Goal: Task Accomplishment & Management: Manage account settings

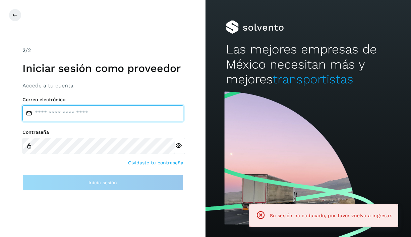
click at [83, 114] on input "email" at bounding box center [102, 113] width 161 height 16
type input "**********"
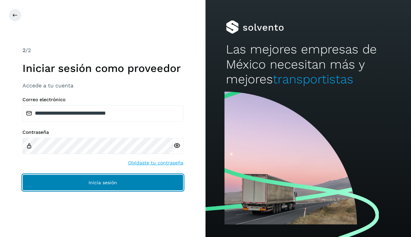
click at [81, 185] on button "Inicia sesión" at bounding box center [102, 182] width 161 height 16
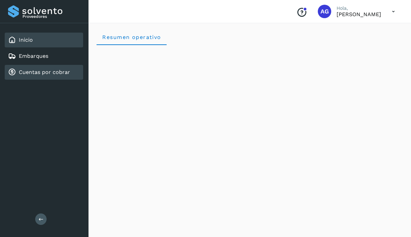
click at [45, 71] on link "Cuentas por cobrar" at bounding box center [44, 72] width 51 height 6
click at [43, 71] on link "Cuentas por cobrar" at bounding box center [44, 72] width 51 height 6
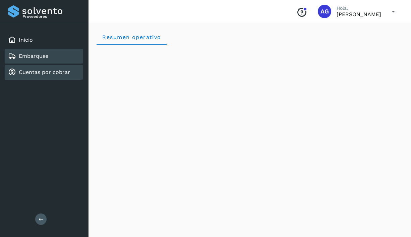
click at [46, 56] on link "Embarques" at bounding box center [34, 56] width 30 height 6
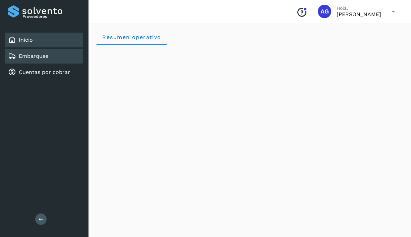
click at [51, 42] on div "Inicio" at bounding box center [44, 40] width 79 height 15
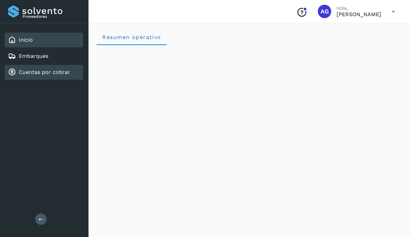
click at [44, 68] on div "Cuentas por cobrar" at bounding box center [39, 72] width 62 height 8
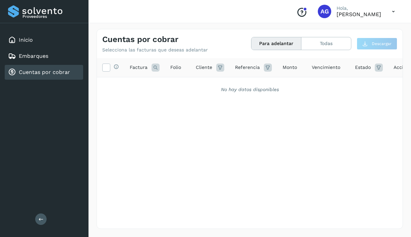
click at [278, 42] on button "Para adelantar" at bounding box center [277, 43] width 50 height 12
click at [314, 45] on button "Todas" at bounding box center [327, 43] width 50 height 12
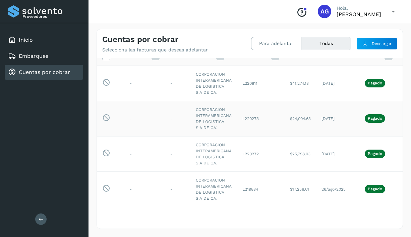
scroll to position [0, 1]
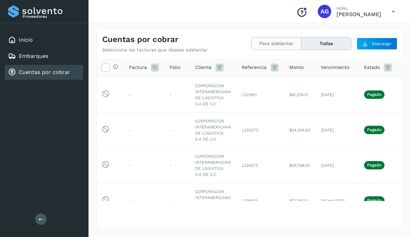
click at [278, 43] on button "Para adelantar" at bounding box center [277, 43] width 50 height 12
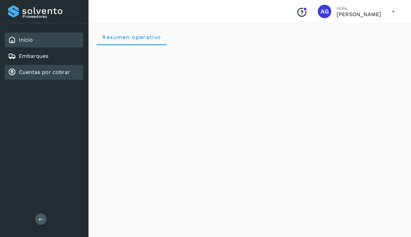
click at [58, 68] on div "Cuentas por cobrar" at bounding box center [39, 72] width 62 height 8
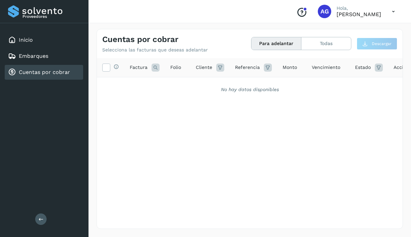
click at [274, 48] on button "Para adelantar" at bounding box center [277, 43] width 50 height 12
click at [322, 43] on button "Todas" at bounding box center [327, 43] width 50 height 12
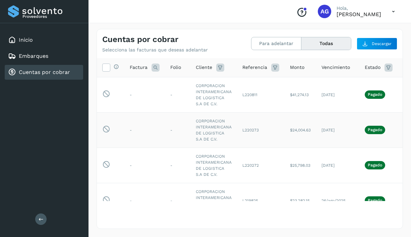
scroll to position [0, 30]
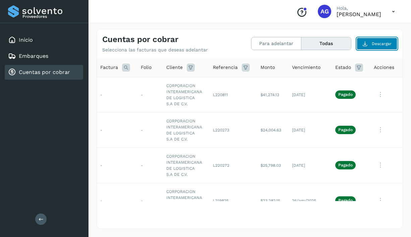
click at [379, 43] on span "Descargar" at bounding box center [382, 44] width 20 height 6
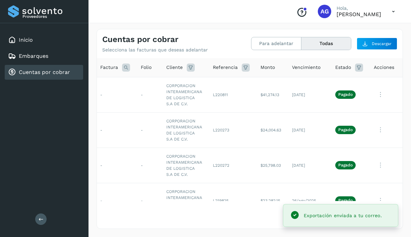
scroll to position [0, 0]
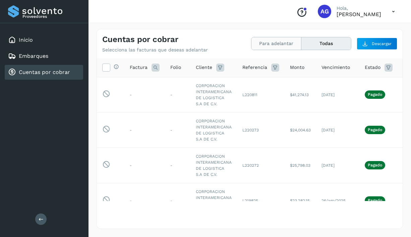
click at [268, 44] on button "Para adelantar" at bounding box center [277, 43] width 50 height 12
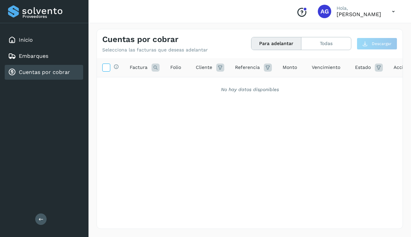
click at [107, 68] on icon at bounding box center [106, 66] width 7 height 7
click at [146, 119] on div "Selecciona todas las facturas disponibles para adelanto Factura Folio Cliente R…" at bounding box center [250, 129] width 306 height 143
